Goal: Transaction & Acquisition: Purchase product/service

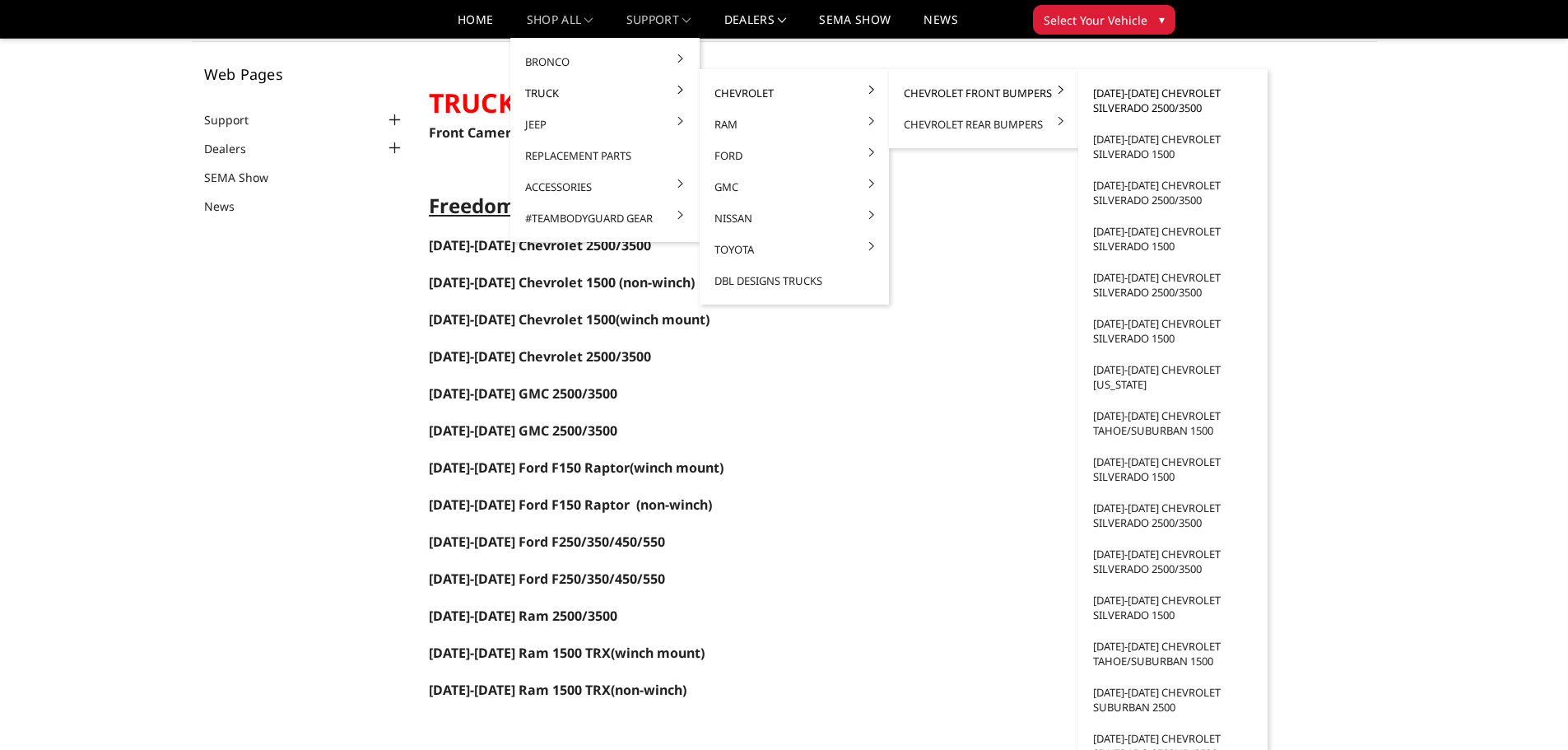
click at [1158, 100] on link "[DATE]-[DATE] Chevrolet Silverado 2500/3500" at bounding box center [1173, 101] width 176 height 46
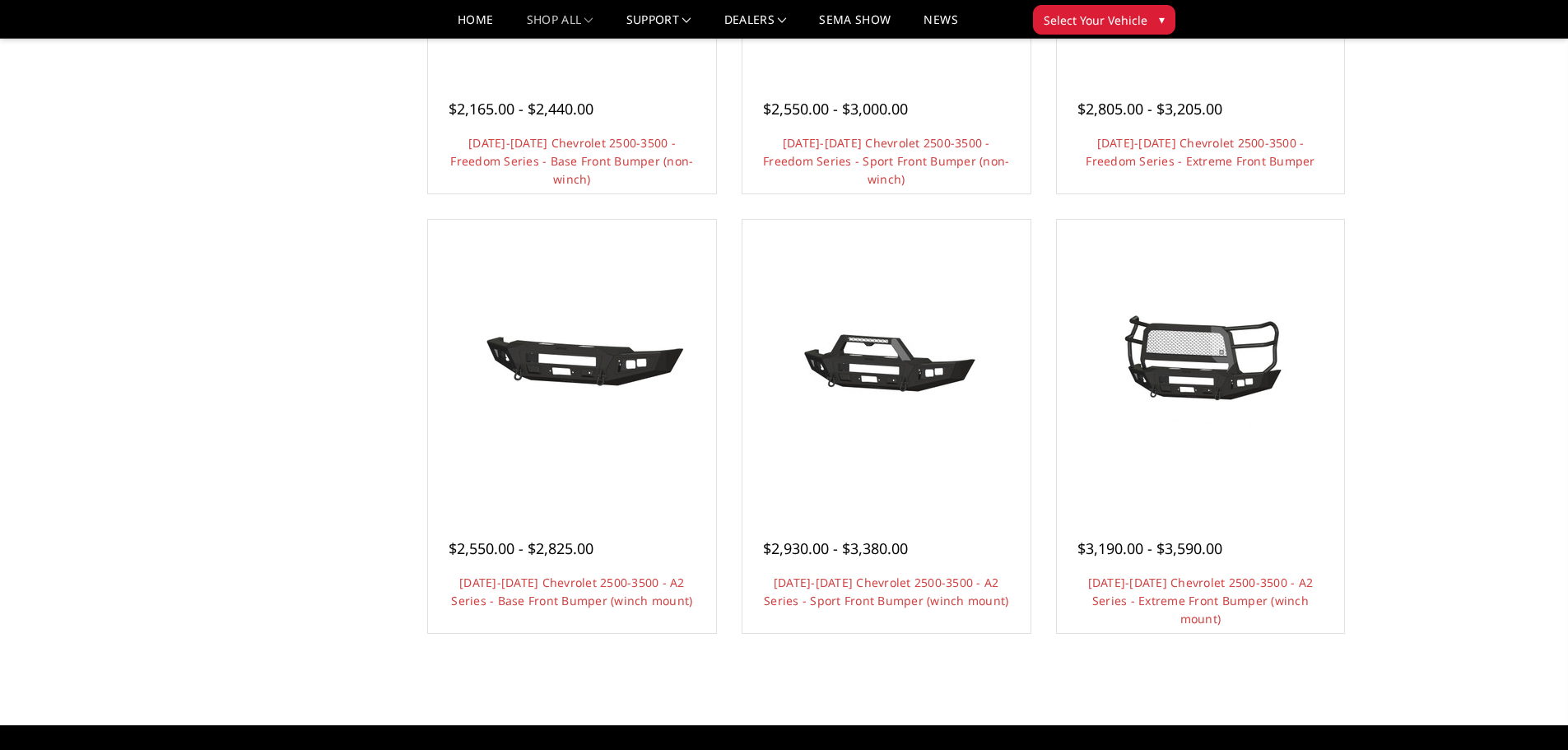
scroll to position [1070, 0]
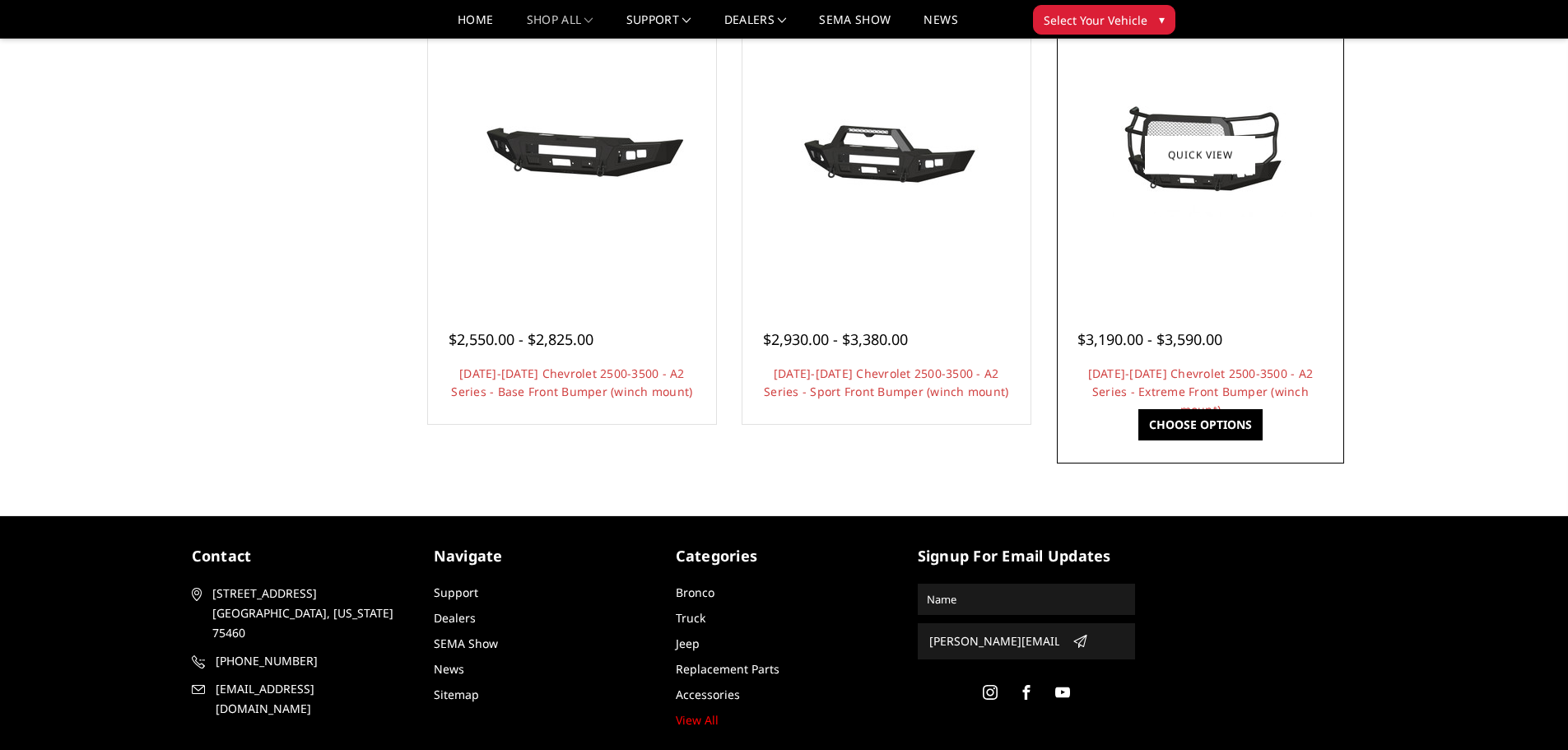
click at [1210, 249] on div at bounding box center [1200, 155] width 280 height 280
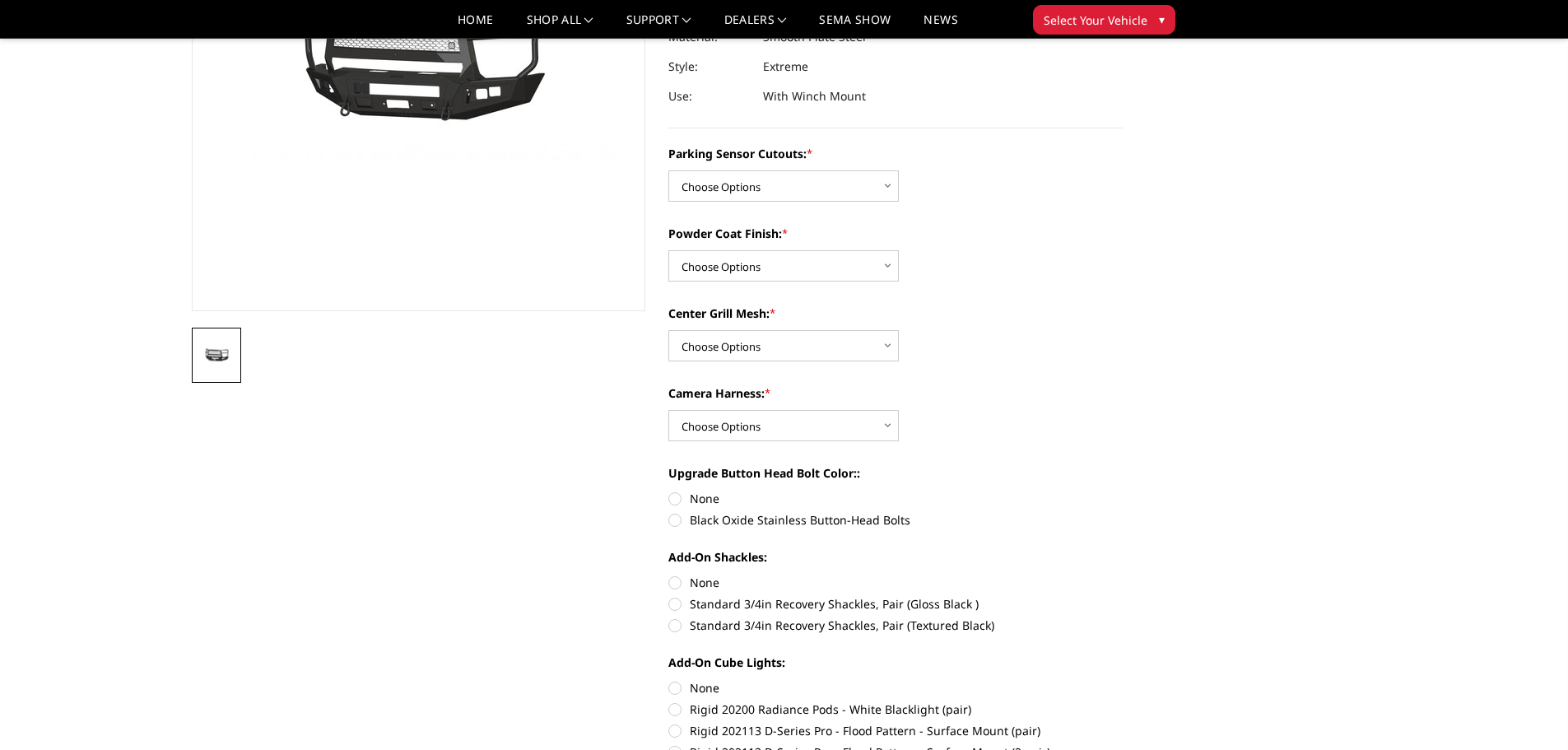
scroll to position [247, 0]
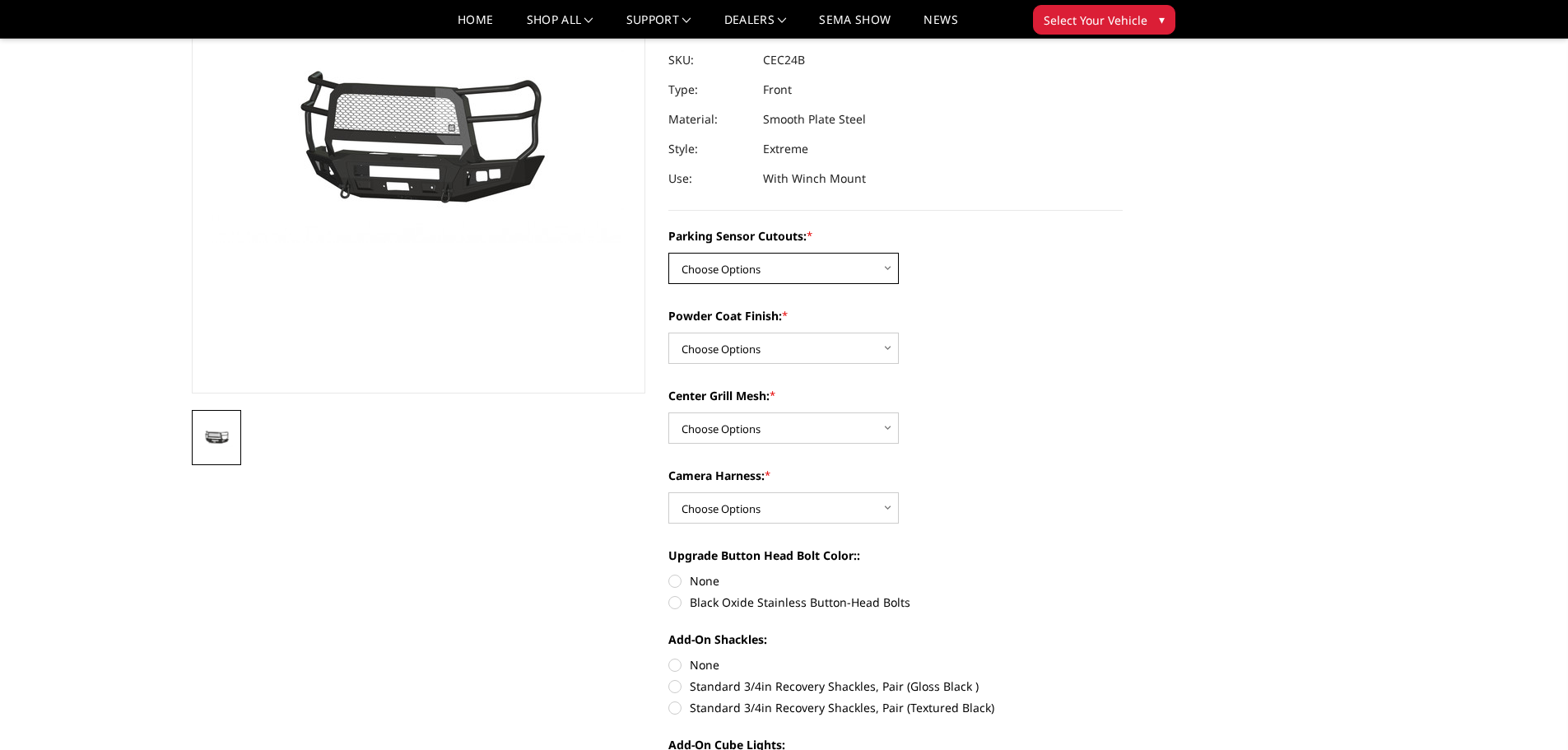
click at [858, 266] on select "Choose Options No - Without Parking Sensor Cutouts Yes - With Parking Sensor Cu…" at bounding box center [783, 268] width 231 height 31
select select "2246"
click at [668, 253] on select "Choose Options No - Without Parking Sensor Cutouts Yes - With Parking Sensor Cu…" at bounding box center [783, 268] width 231 height 31
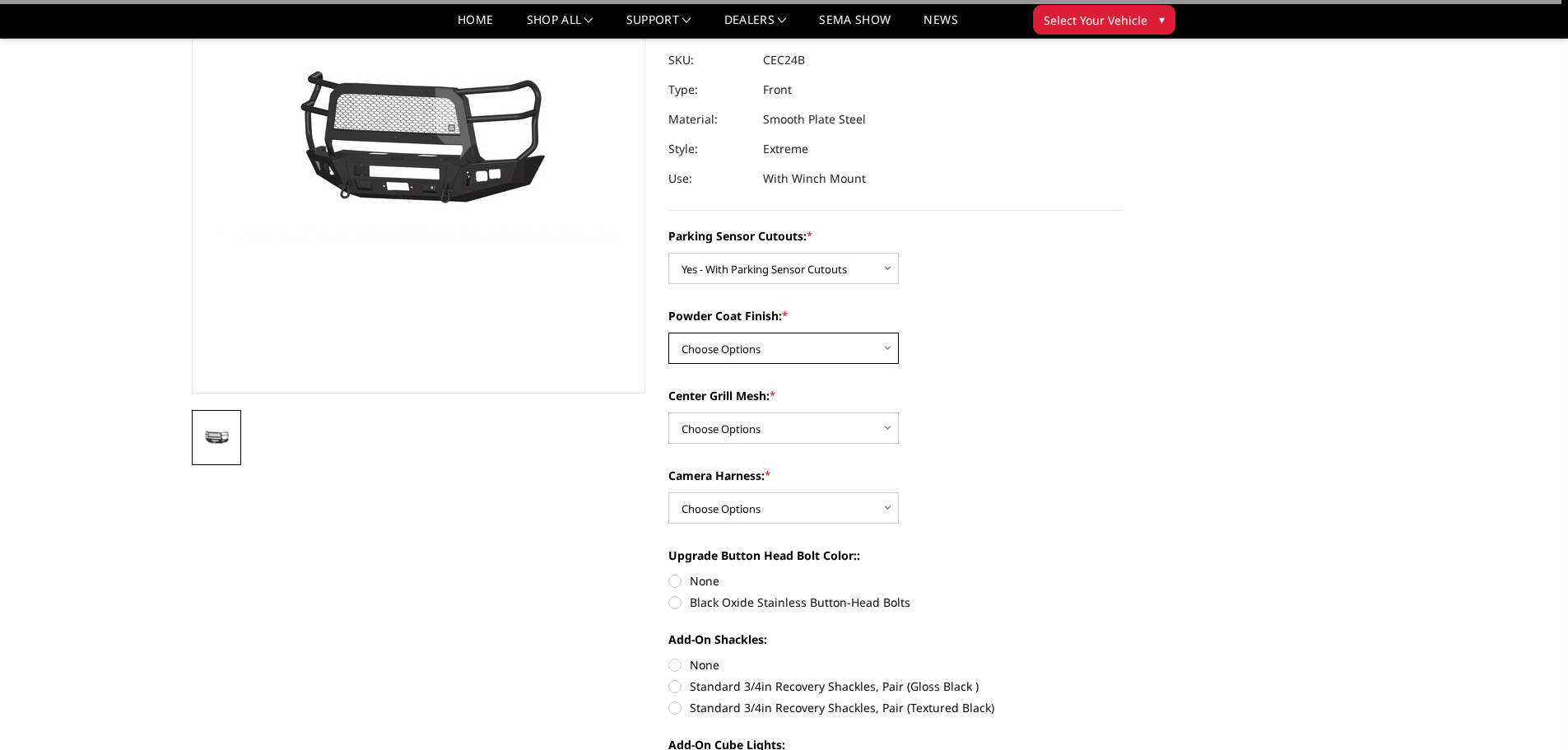
click at [831, 349] on select "Choose Options Bare Metal Textured Black Powder Coat" at bounding box center [783, 347] width 231 height 31
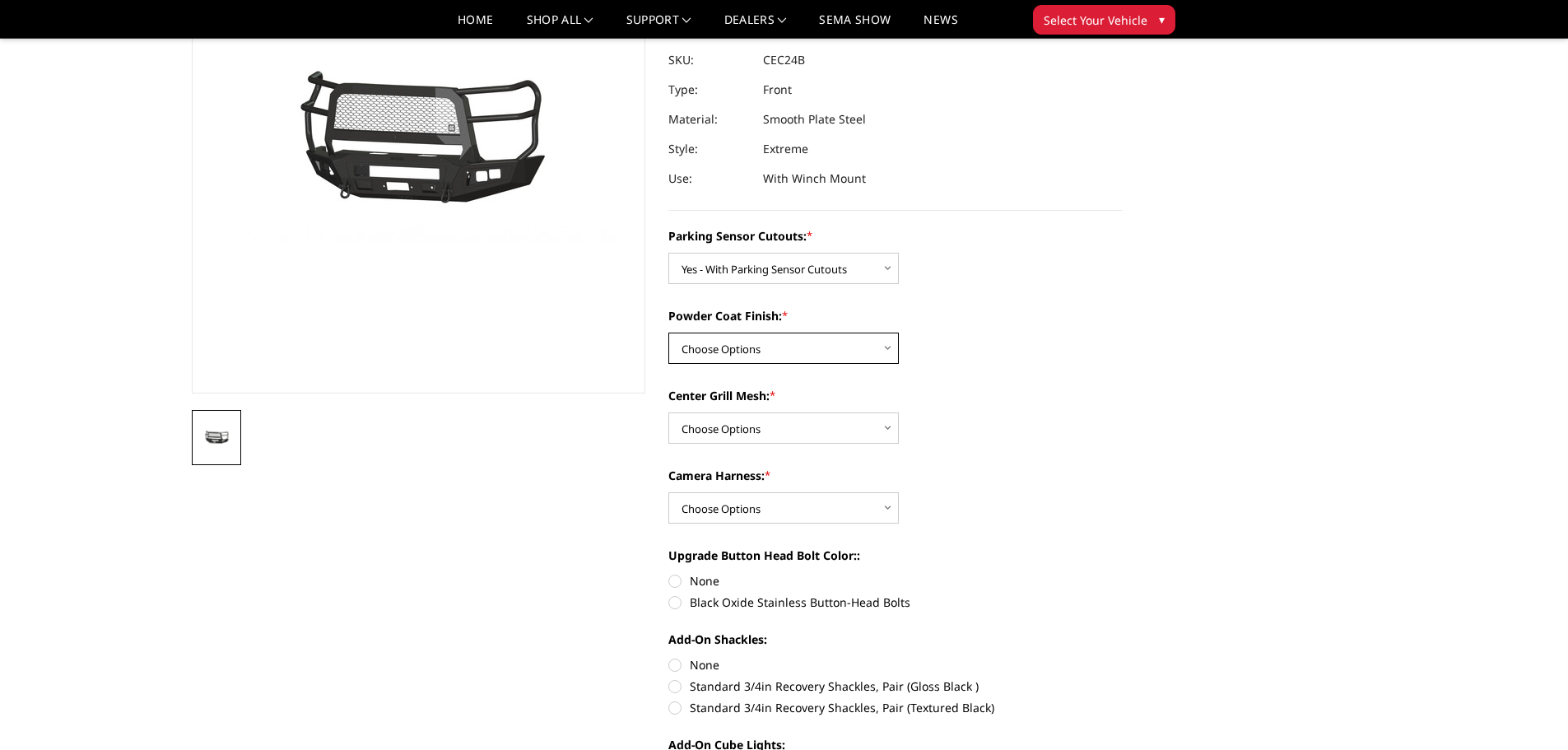
select select "2248"
click at [668, 332] on select "Choose Options Bare Metal Textured Black Powder Coat" at bounding box center [783, 347] width 231 height 31
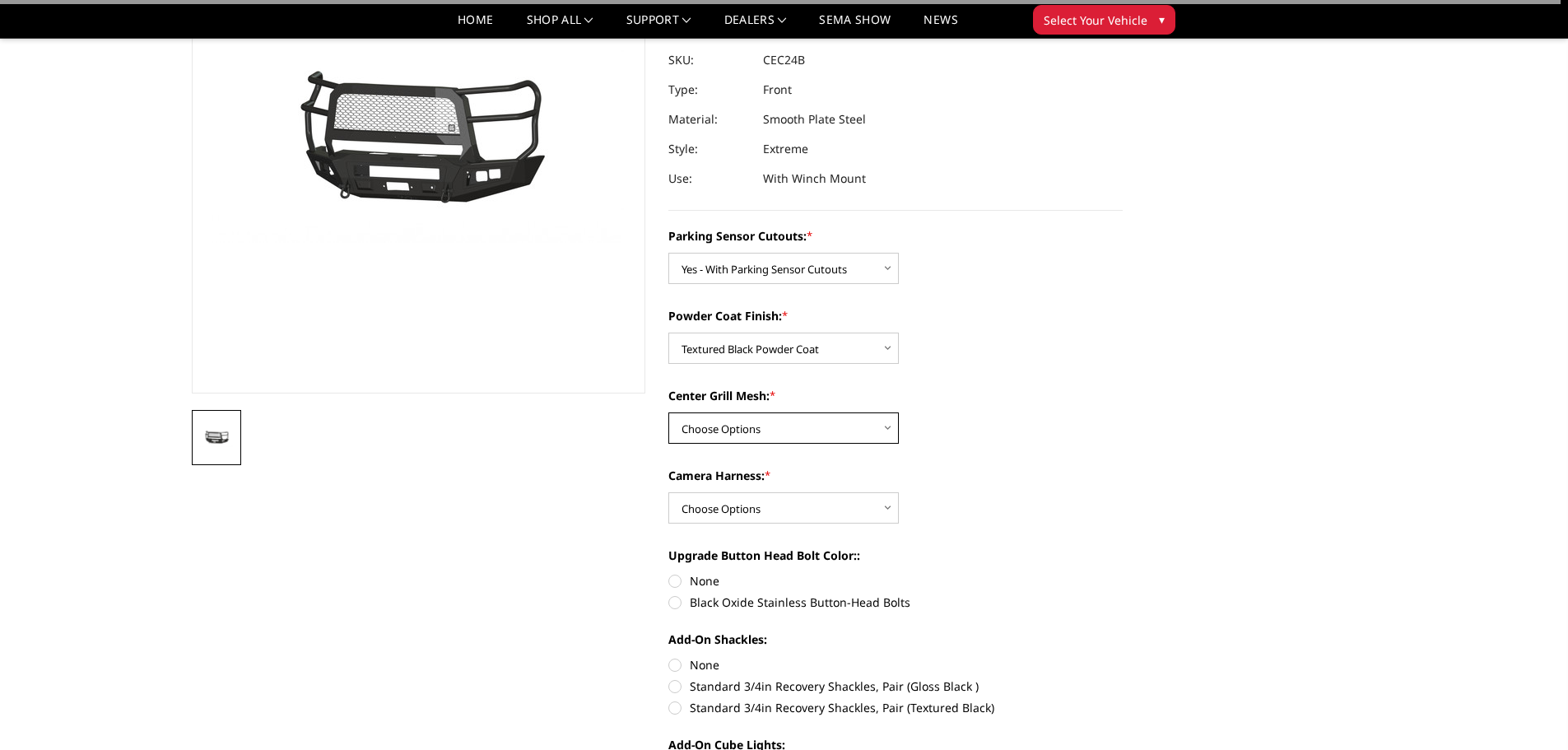
click at [813, 432] on select "Choose Options With Center Grill Mesh Without Center Grill Mesh" at bounding box center [783, 428] width 231 height 31
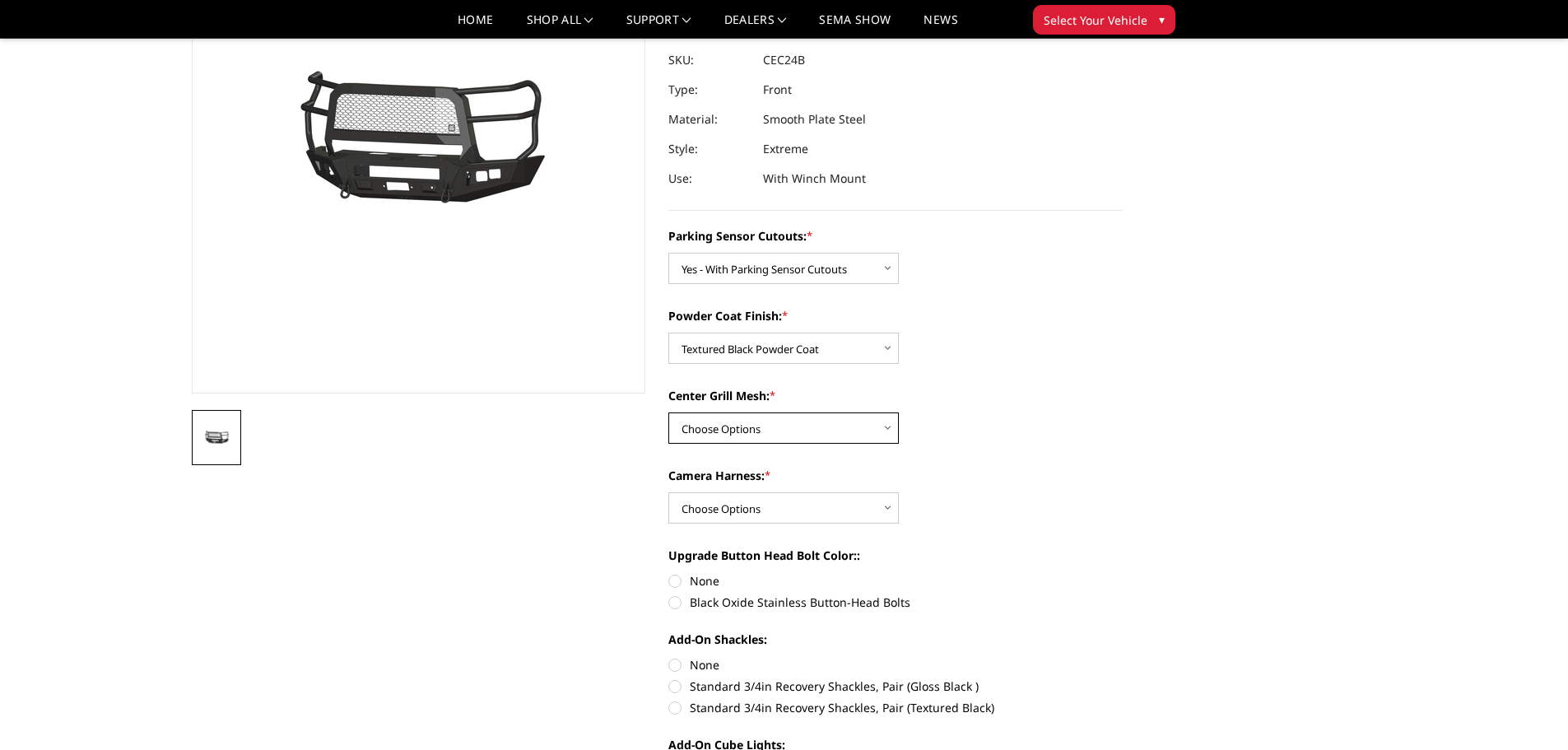
select select "2249"
click at [668, 412] on select "Choose Options With Center Grill Mesh Without Center Grill Mesh" at bounding box center [783, 428] width 231 height 31
click at [833, 507] on select "Choose Options WITH Camera Harness WITHOUT Camera Harness" at bounding box center [783, 508] width 231 height 31
select select "2252"
click at [668, 493] on select "Choose Options WITH Camera Harness WITHOUT Camera Harness" at bounding box center [783, 508] width 231 height 31
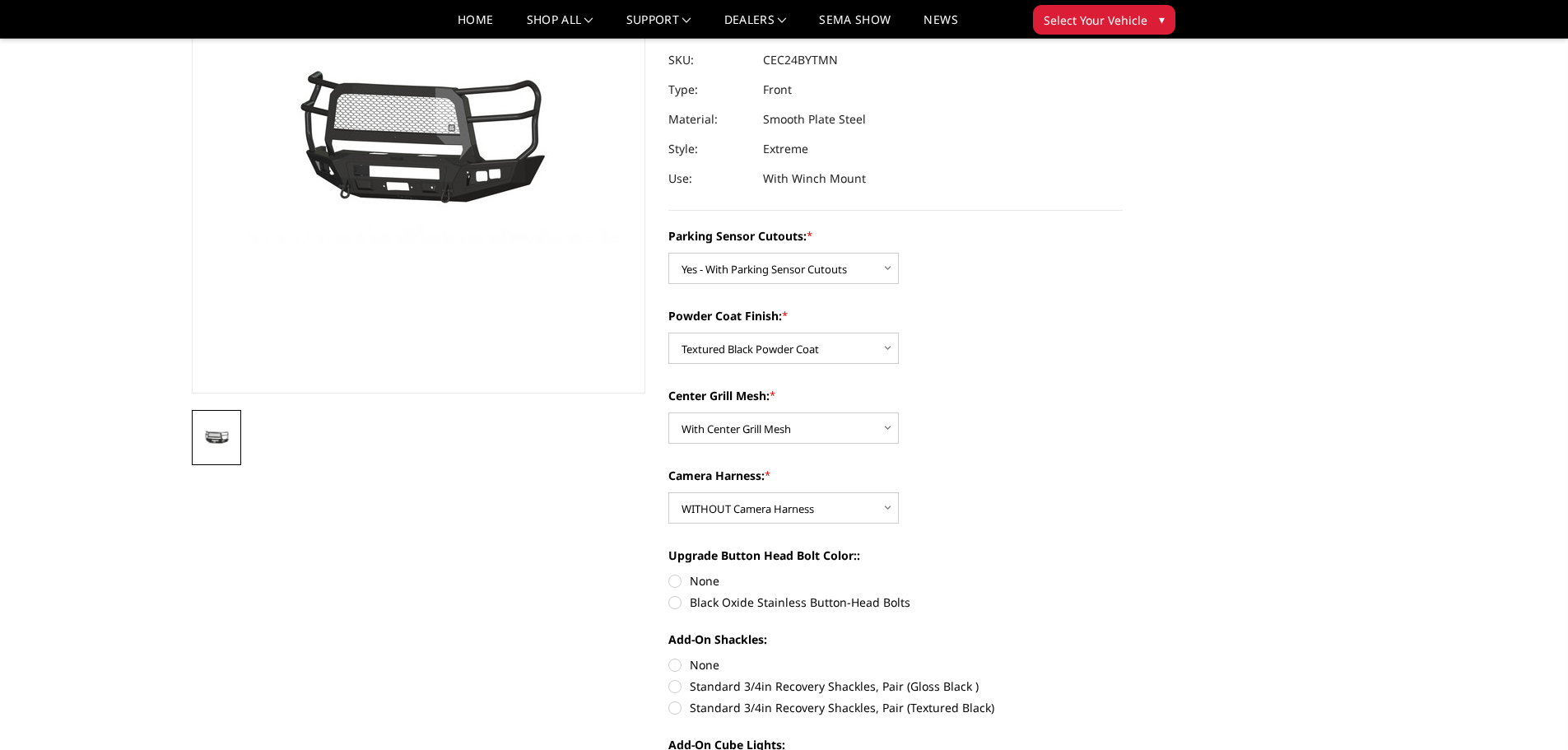
click at [677, 585] on label "None" at bounding box center [895, 580] width 454 height 17
click at [669, 573] on input "None" at bounding box center [668, 572] width 1 height 1
radio input "true"
click at [671, 664] on label "None" at bounding box center [895, 664] width 454 height 17
click at [669, 657] on input "None" at bounding box center [668, 656] width 1 height 1
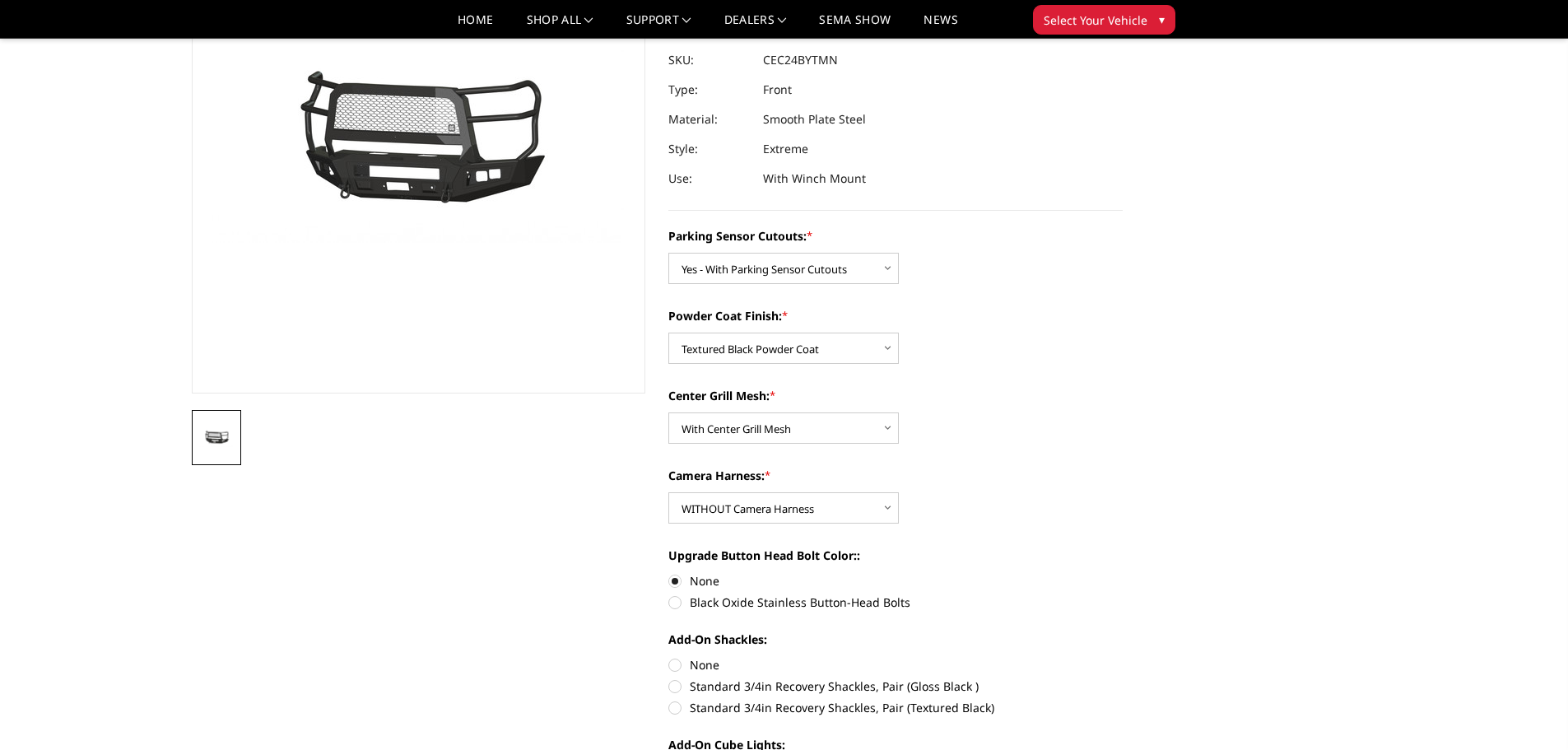
radio input "true"
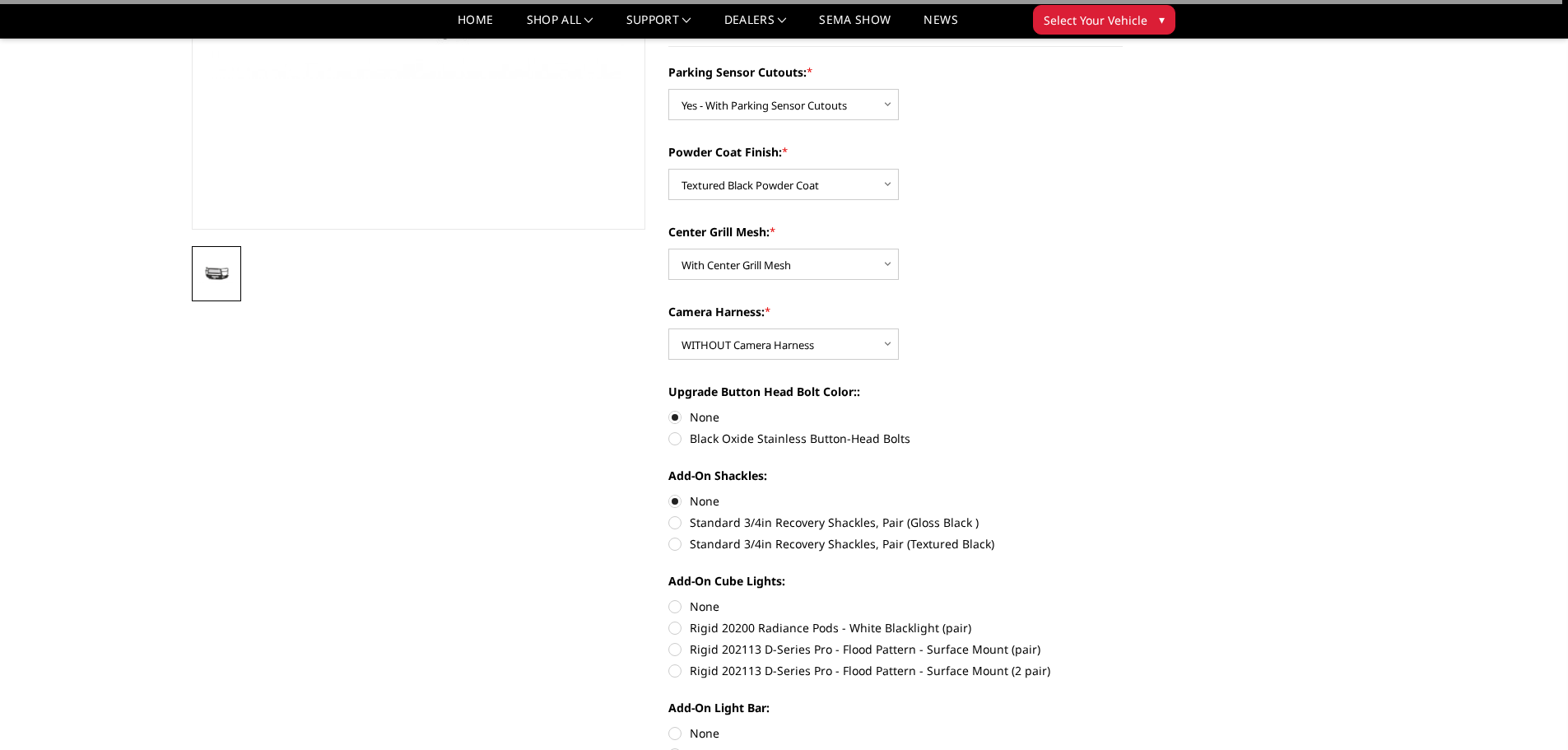
scroll to position [412, 0]
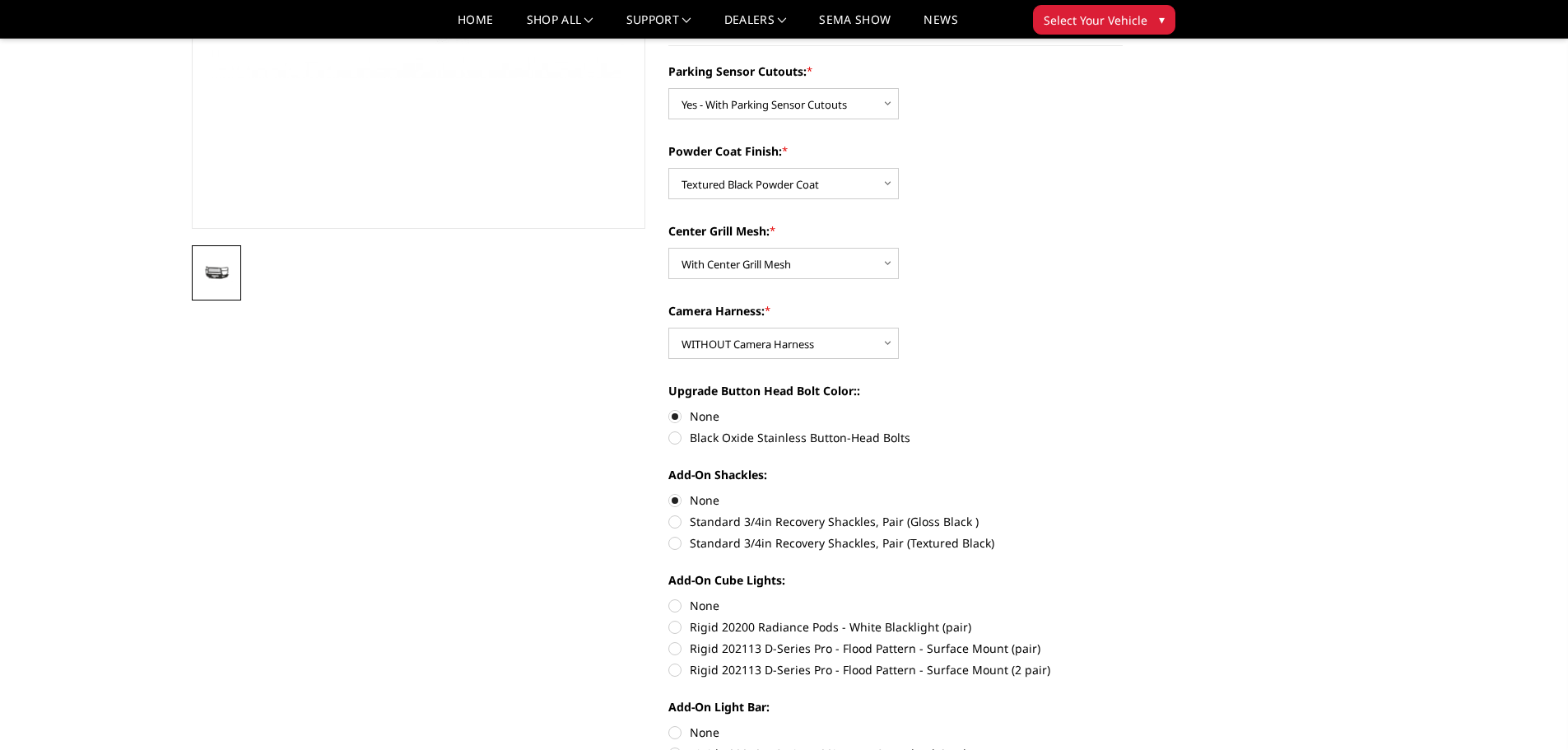
click at [675, 607] on label "None" at bounding box center [895, 605] width 454 height 17
click at [669, 598] on input "None" at bounding box center [668, 597] width 1 height 1
radio input "true"
click at [674, 728] on label "None" at bounding box center [895, 731] width 454 height 17
click at [669, 724] on input "None" at bounding box center [668, 723] width 1 height 1
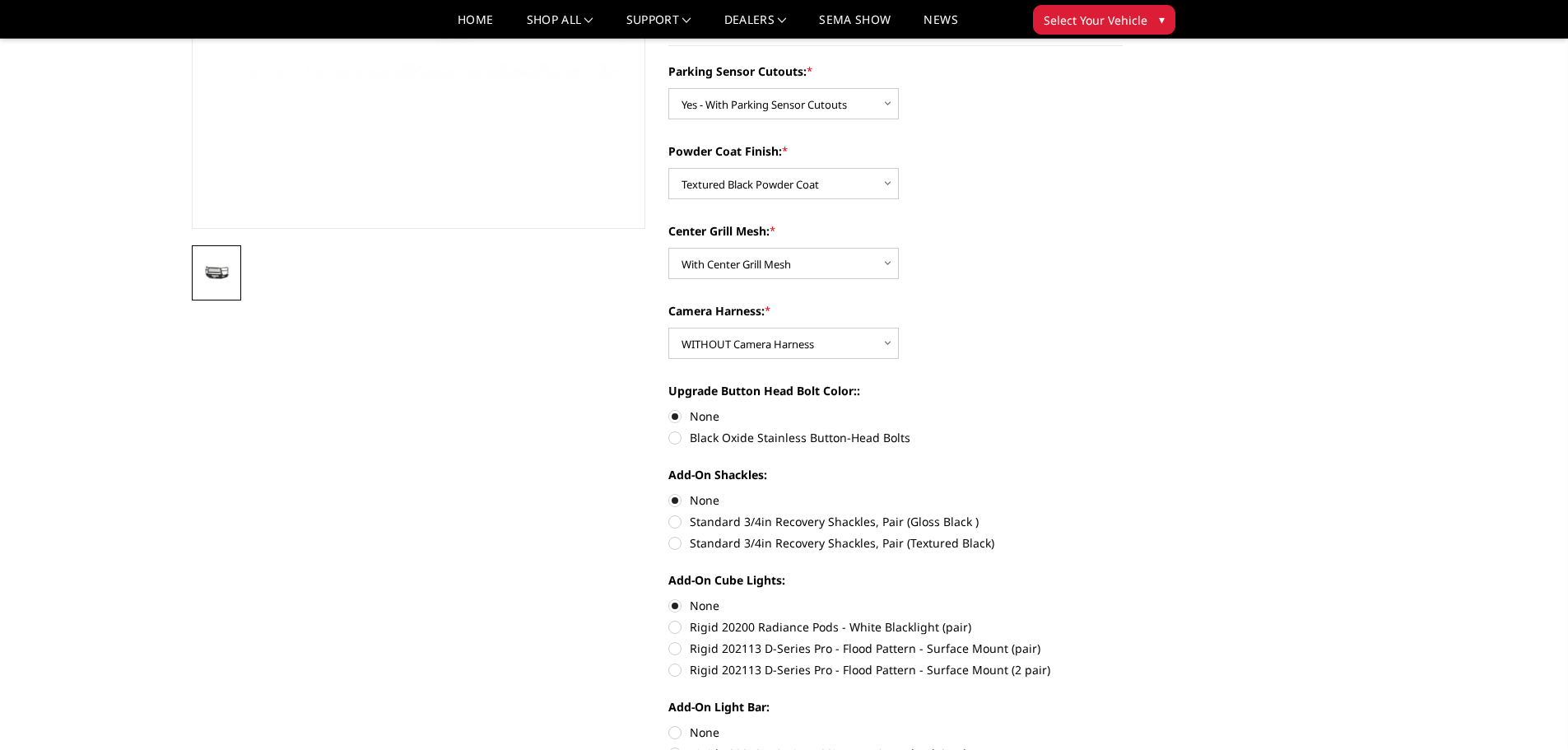
radio input "true"
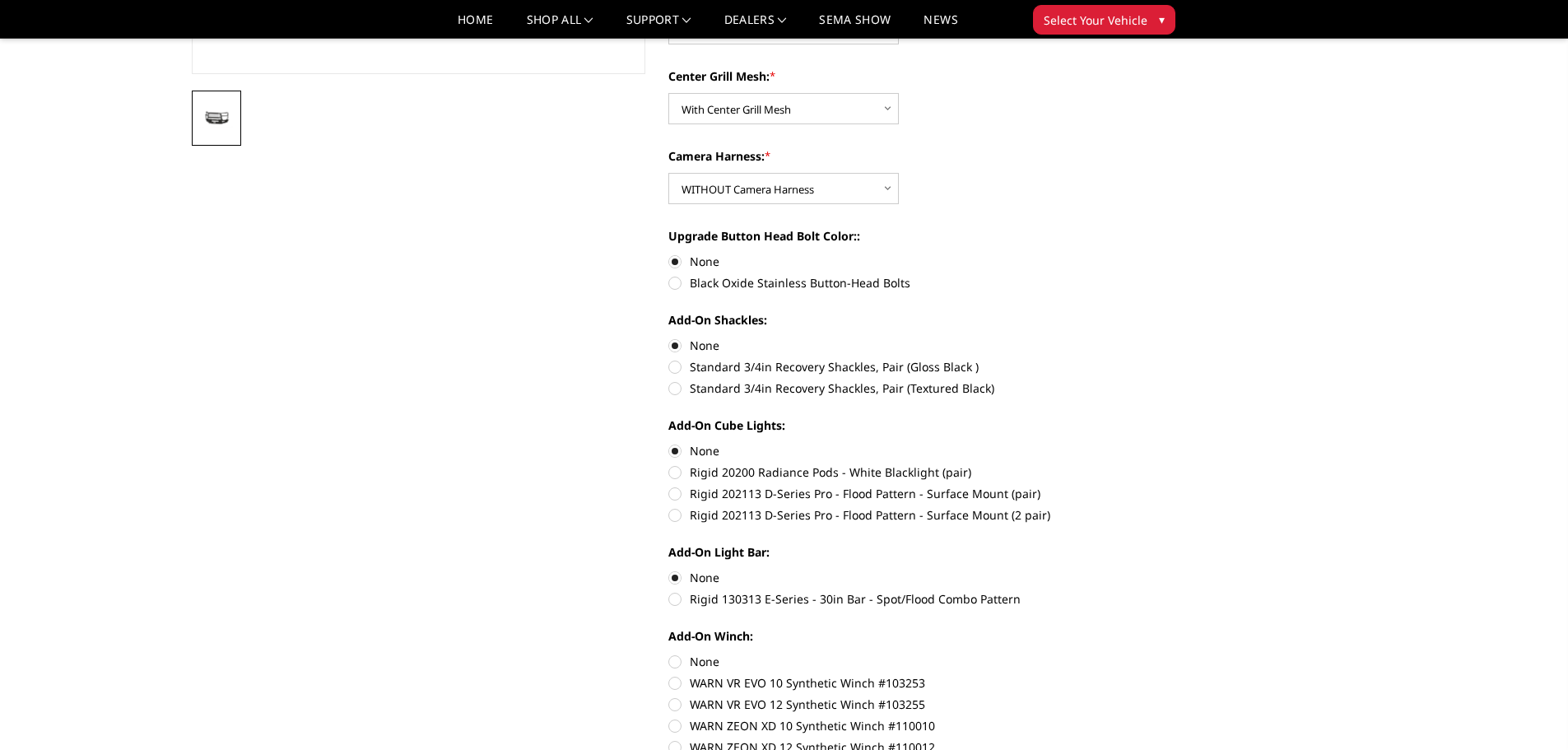
scroll to position [576, 0]
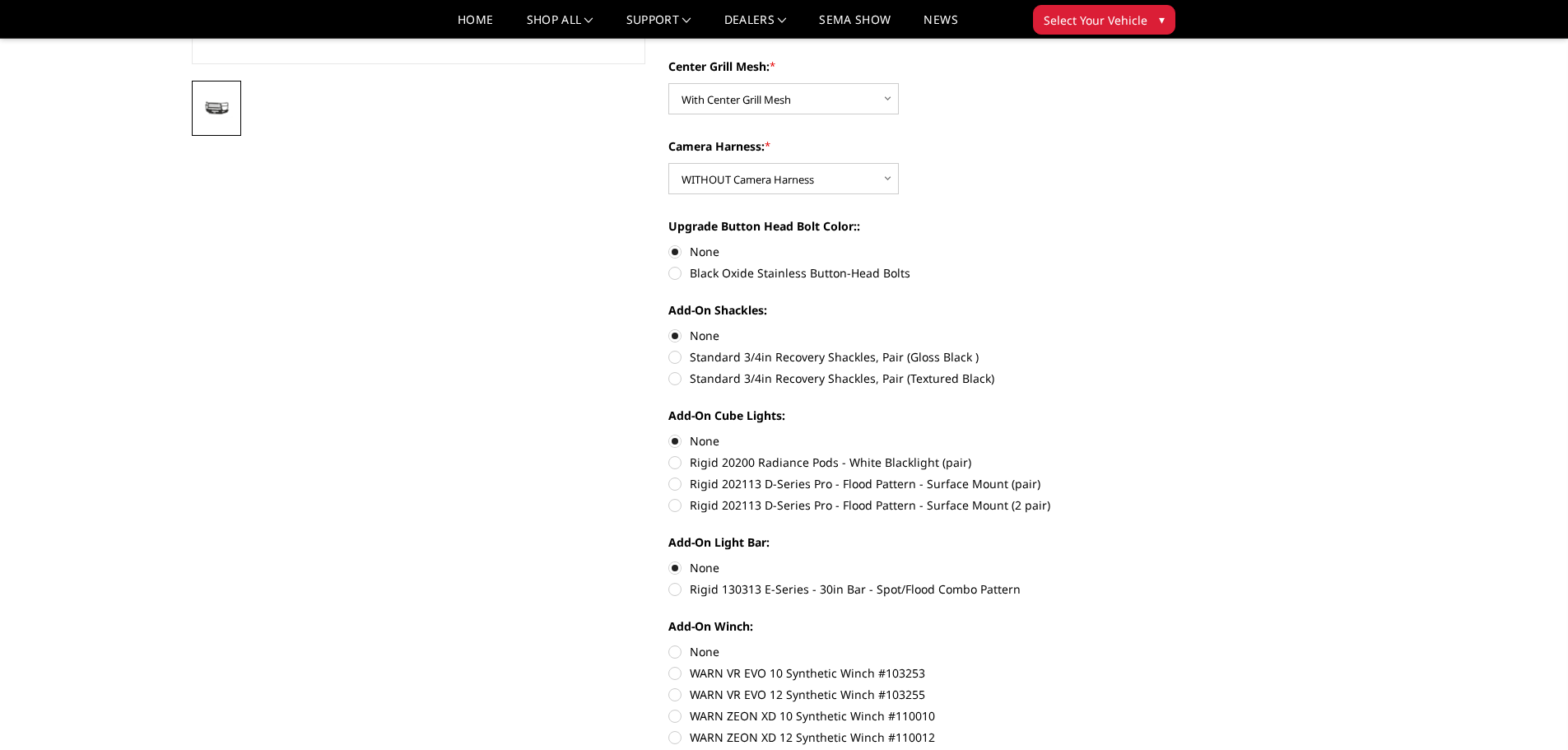
click at [674, 651] on label "None" at bounding box center [895, 651] width 454 height 17
click at [669, 644] on input "None" at bounding box center [668, 643] width 1 height 1
radio input "true"
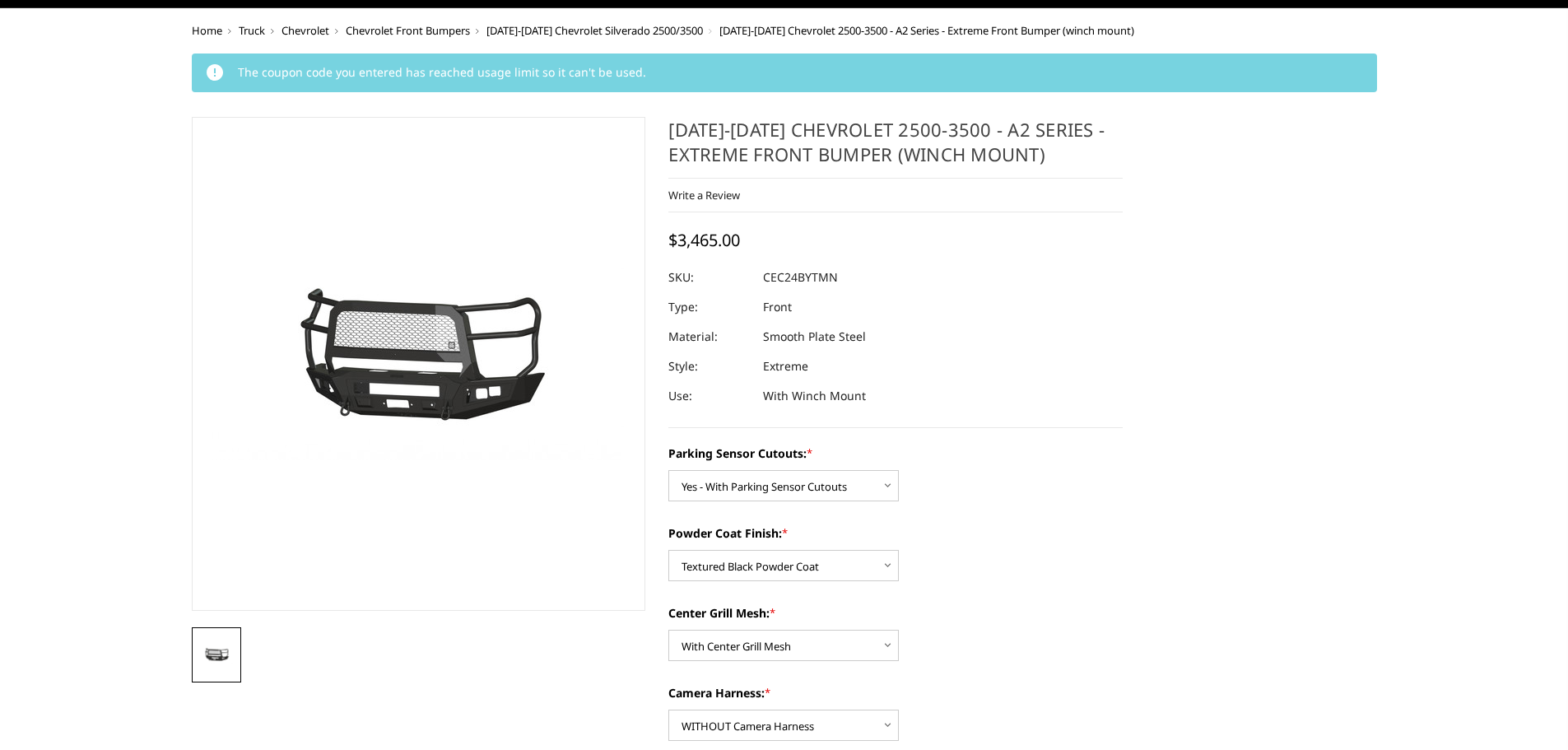
scroll to position [0, 0]
